Goal: Use online tool/utility: Utilize a website feature to perform a specific function

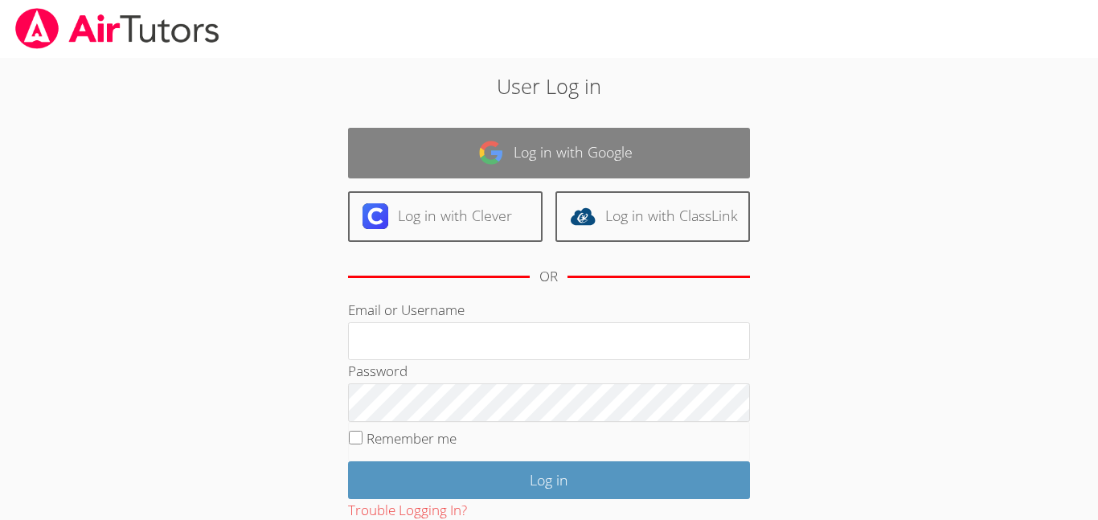
click at [513, 171] on link "Log in with Google" at bounding box center [549, 153] width 402 height 51
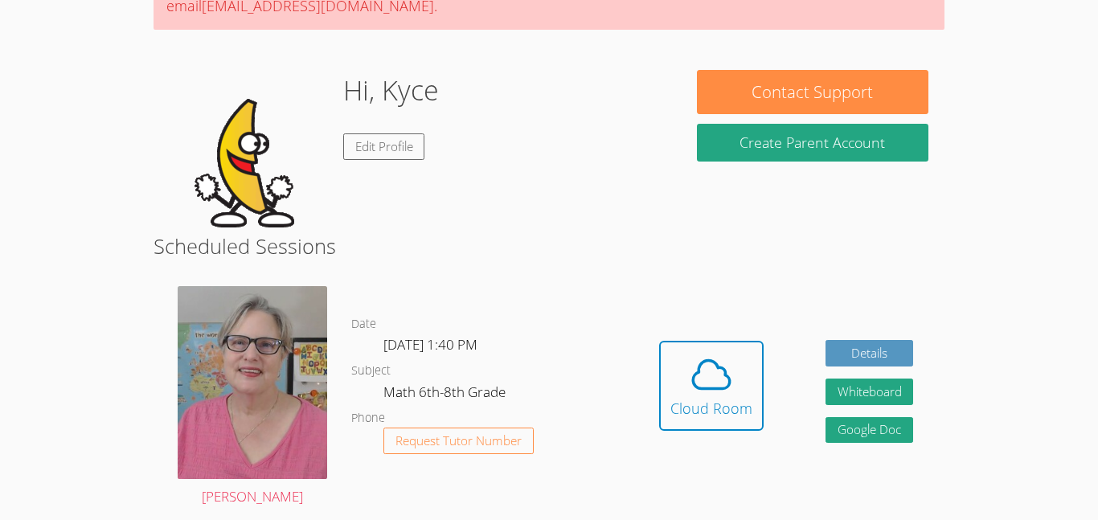
scroll to position [202, 0]
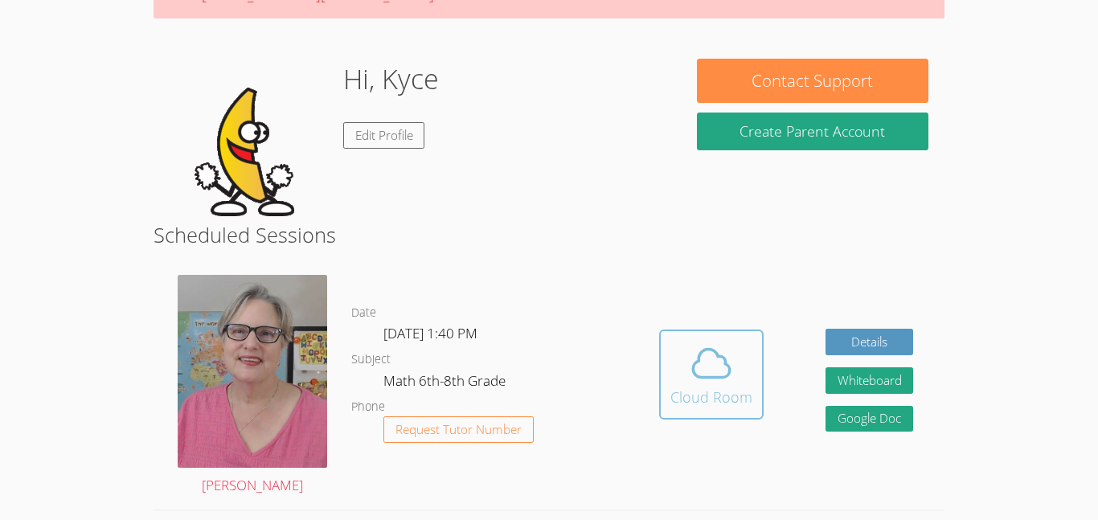
click at [678, 389] on div "Cloud Room" at bounding box center [712, 397] width 82 height 23
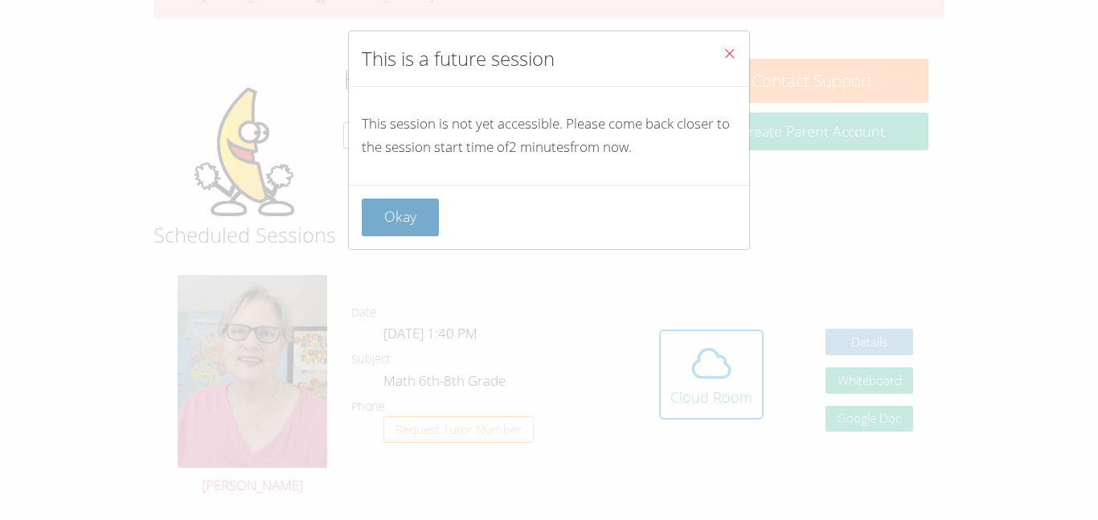
click at [396, 221] on button "Okay" at bounding box center [400, 218] width 77 height 38
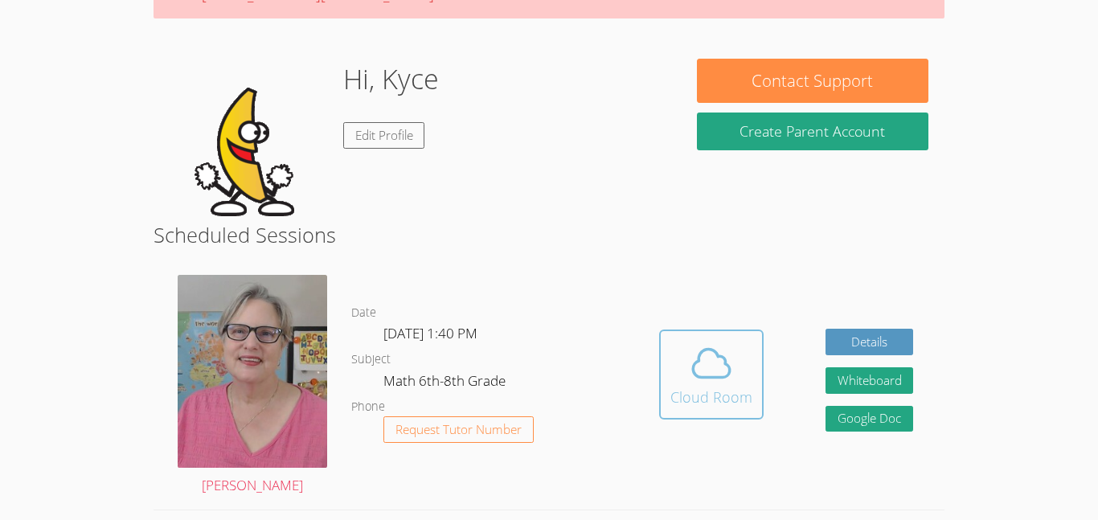
click at [695, 396] on div "Cloud Room" at bounding box center [712, 397] width 82 height 23
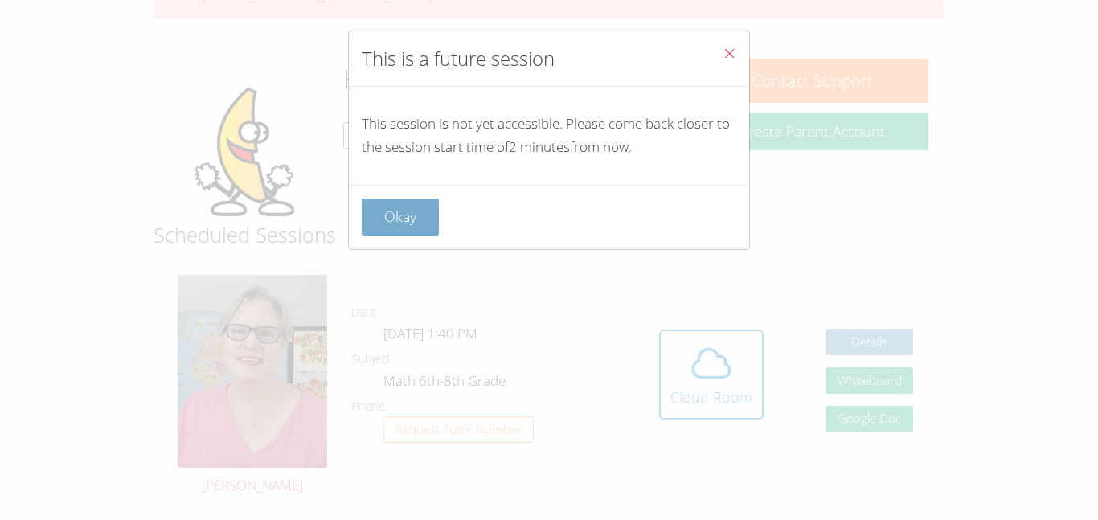
click at [429, 231] on button "Okay" at bounding box center [400, 218] width 77 height 38
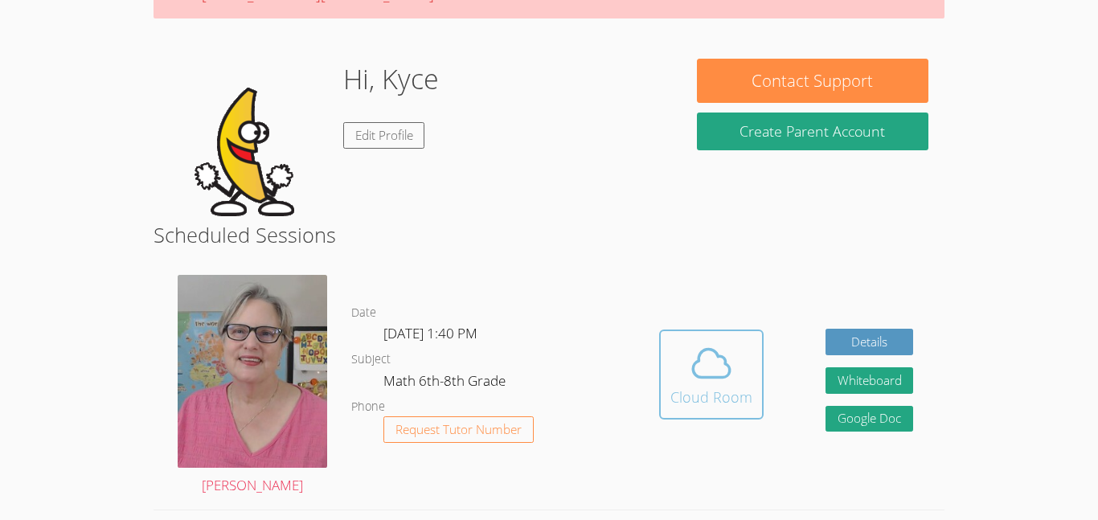
click at [715, 345] on icon at bounding box center [711, 363] width 45 height 45
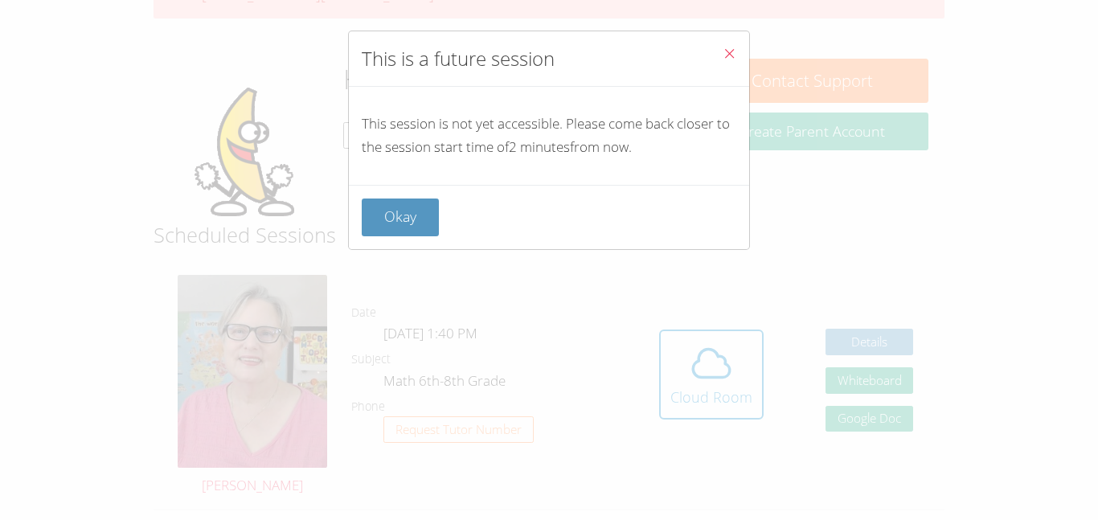
click at [376, 190] on div "Okay" at bounding box center [549, 217] width 400 height 64
click at [380, 195] on div "Okay" at bounding box center [549, 217] width 400 height 64
click at [388, 227] on button "Okay" at bounding box center [400, 218] width 77 height 38
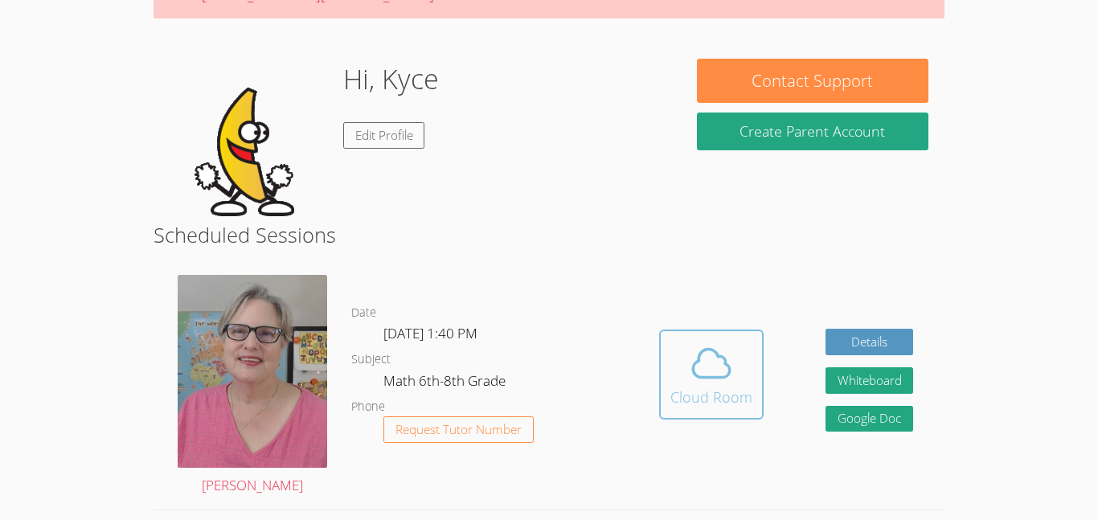
click at [692, 418] on button "Cloud Room" at bounding box center [711, 375] width 105 height 90
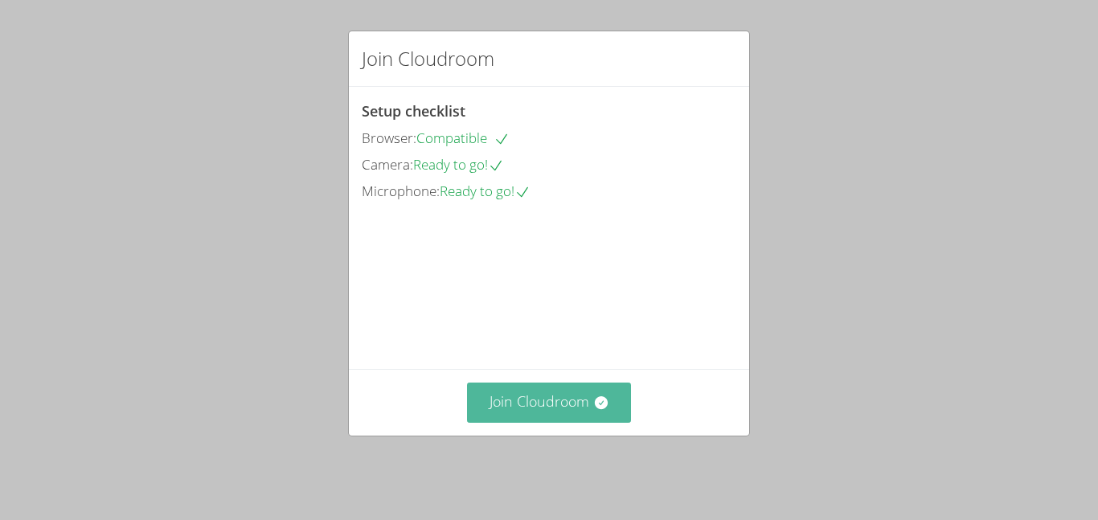
click at [570, 419] on button "Join Cloudroom" at bounding box center [549, 402] width 165 height 39
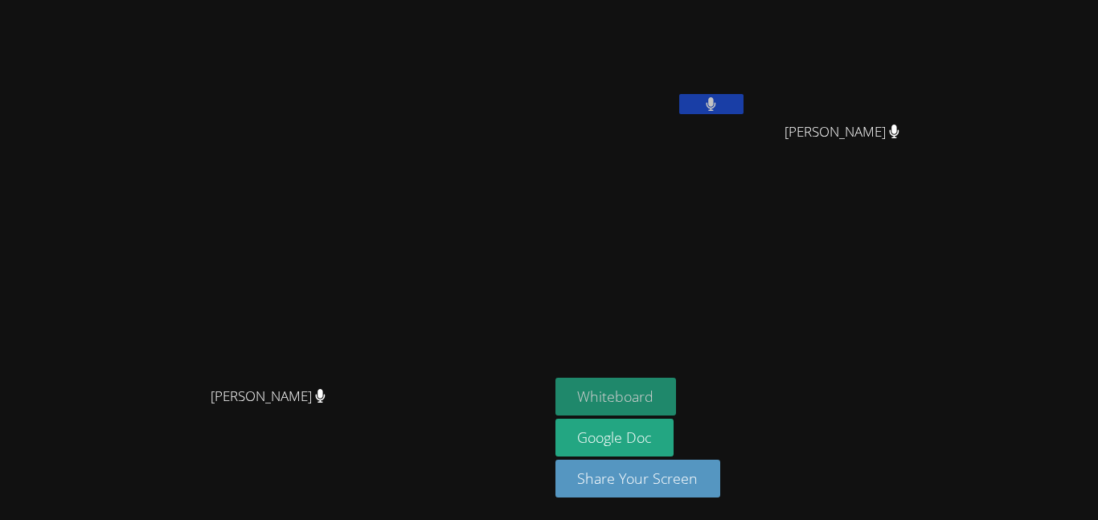
click at [677, 408] on button "Whiteboard" at bounding box center [616, 397] width 121 height 38
